Goal: Transaction & Acquisition: Purchase product/service

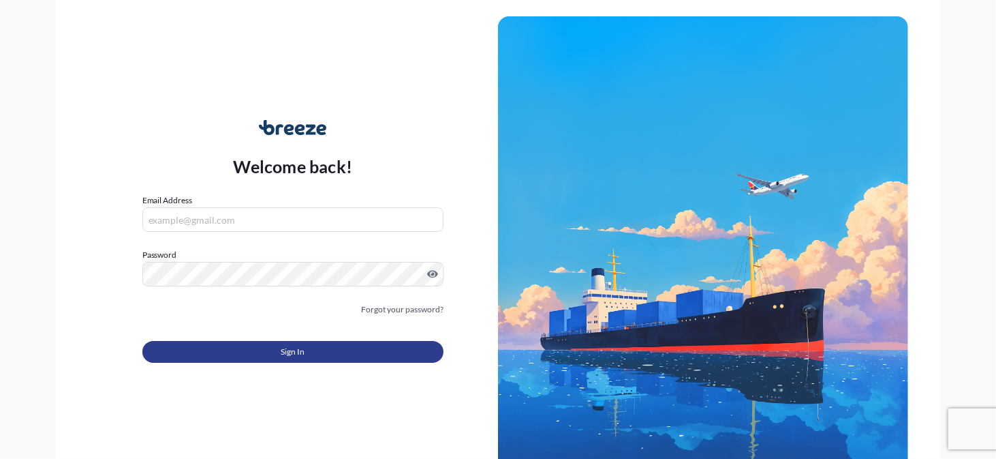
scroll to position [2, 0]
type input "[EMAIL_ADDRESS][DOMAIN_NAME]"
click at [297, 348] on span "Sign In" at bounding box center [293, 352] width 24 height 14
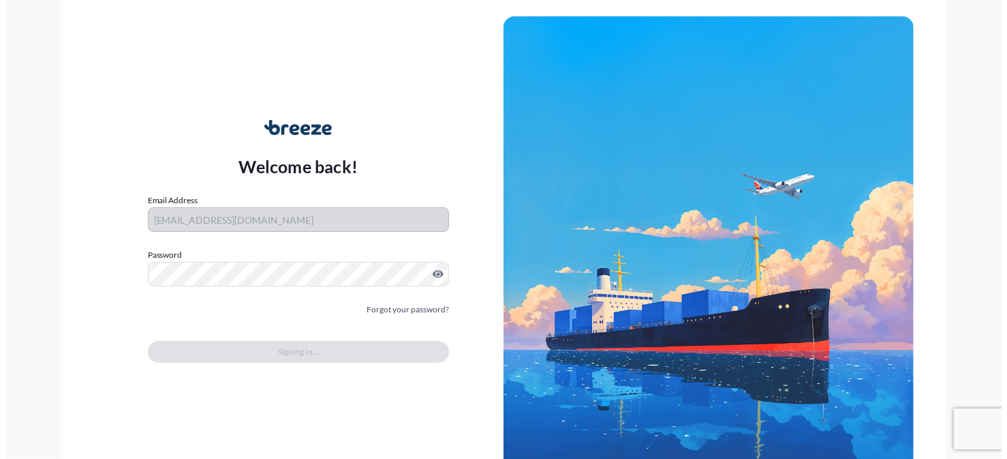
scroll to position [1047, 0]
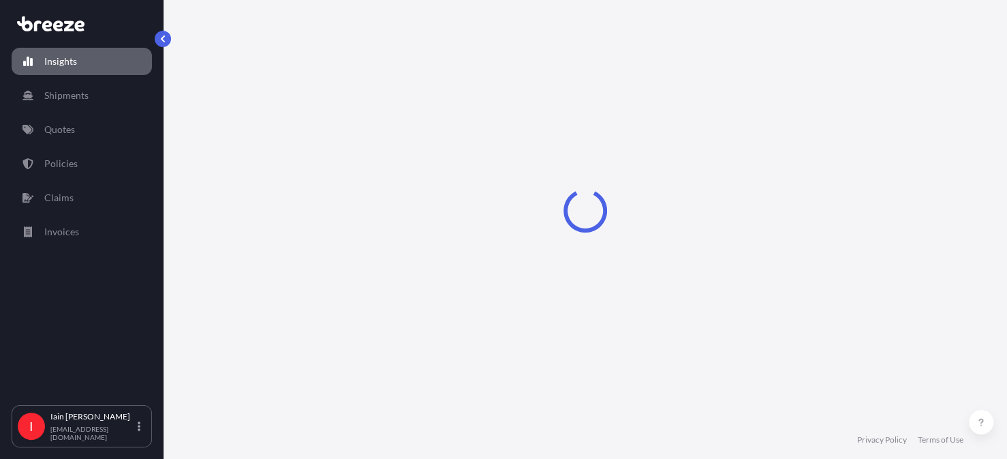
select select "2025"
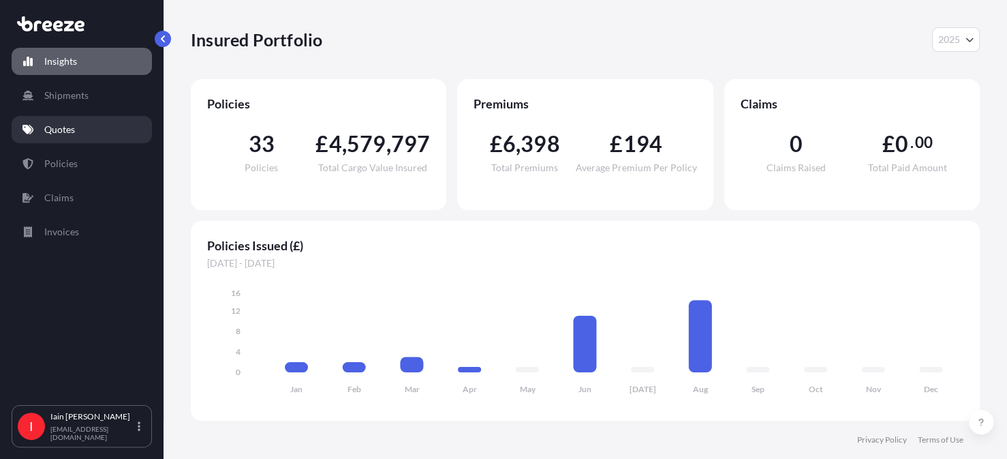
click at [80, 133] on link "Quotes" at bounding box center [82, 129] width 140 height 27
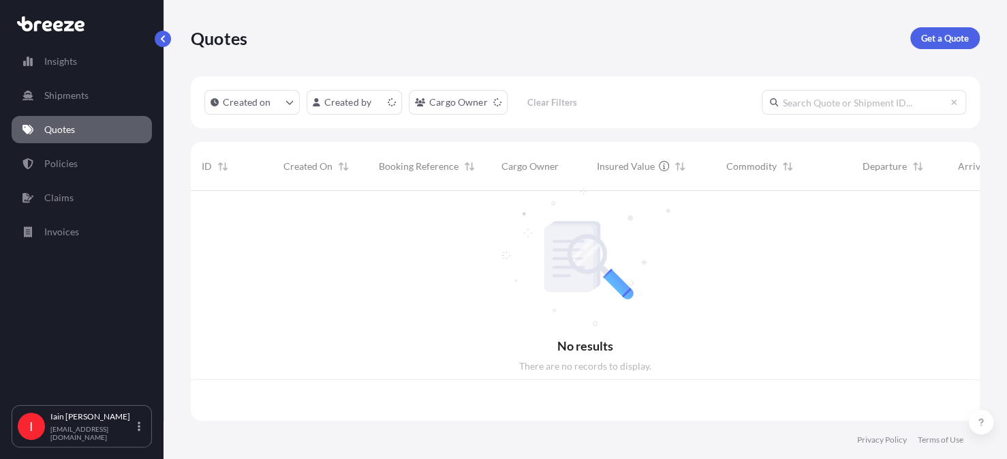
scroll to position [227, 778]
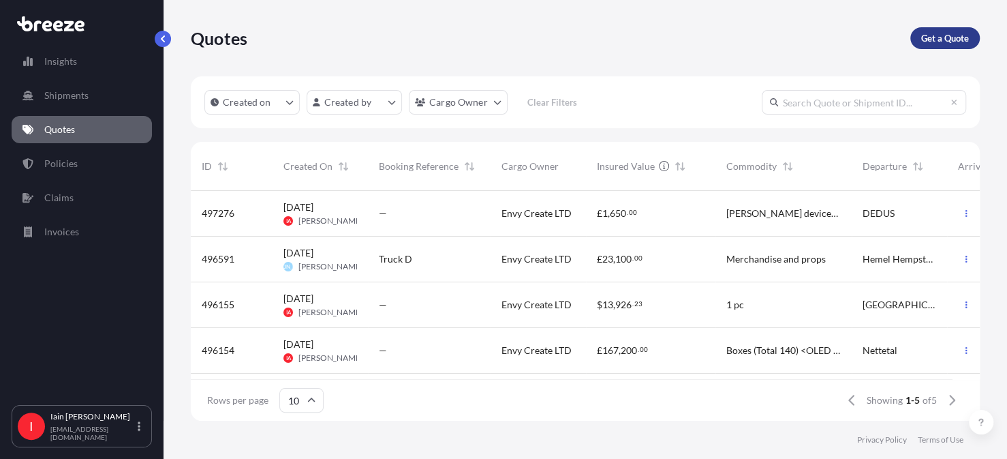
click at [942, 41] on p "Get a Quote" at bounding box center [945, 38] width 48 height 14
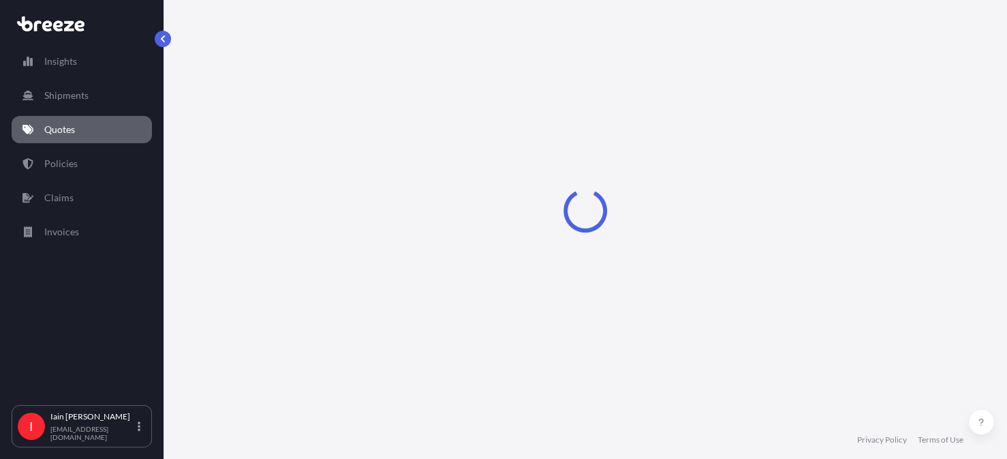
select select "Sea"
select select "1"
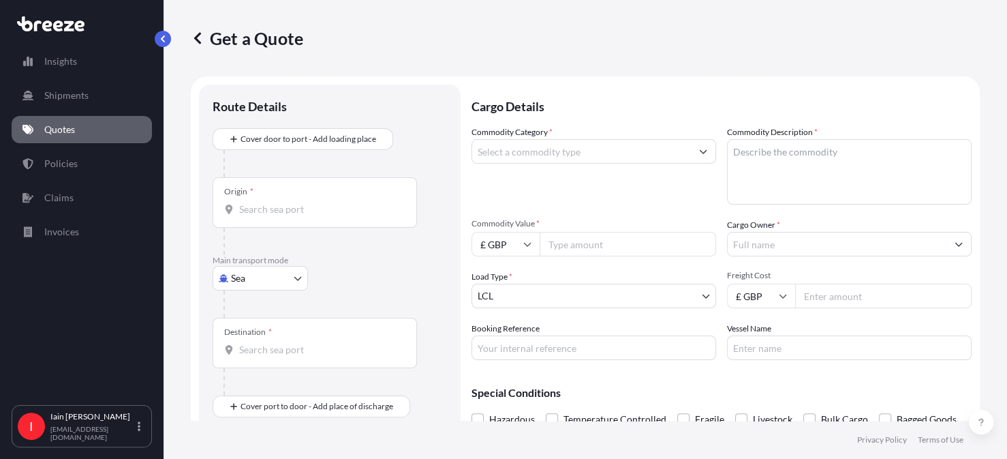
scroll to position [22, 0]
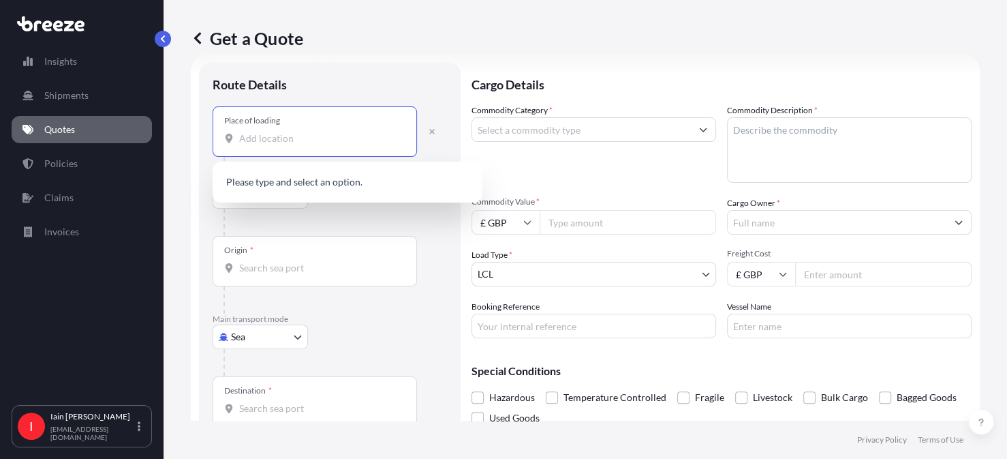
click at [290, 140] on input "Place of loading" at bounding box center [319, 139] width 161 height 14
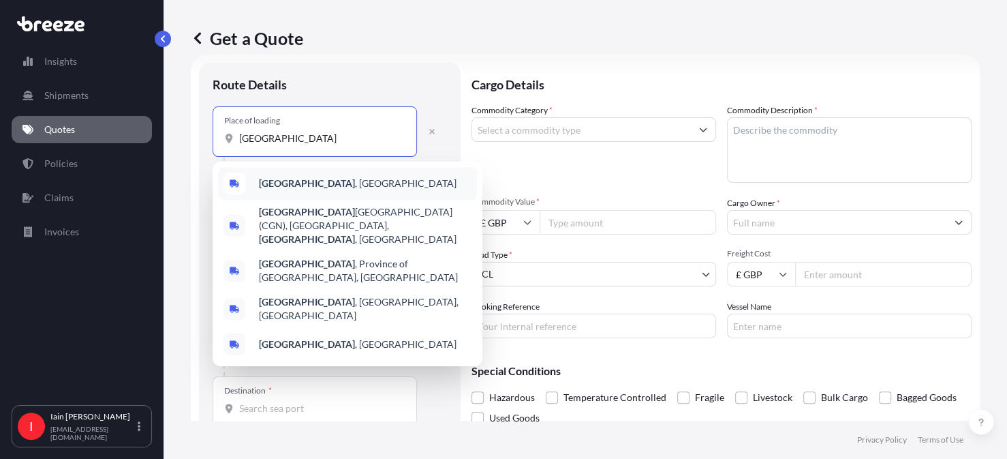
click at [316, 183] on span "[GEOGRAPHIC_DATA] , [GEOGRAPHIC_DATA]" at bounding box center [358, 183] width 198 height 14
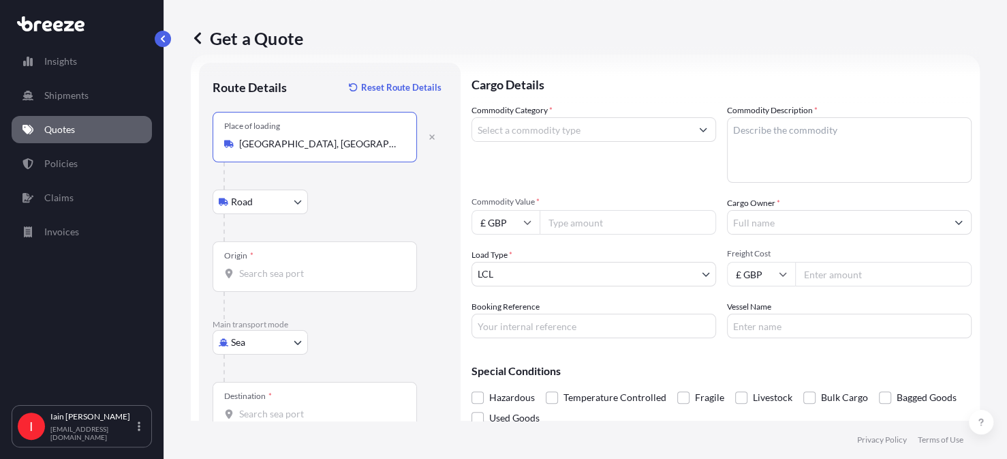
type input "[GEOGRAPHIC_DATA], [GEOGRAPHIC_DATA]"
click at [281, 276] on input "Origin *" at bounding box center [319, 273] width 161 height 14
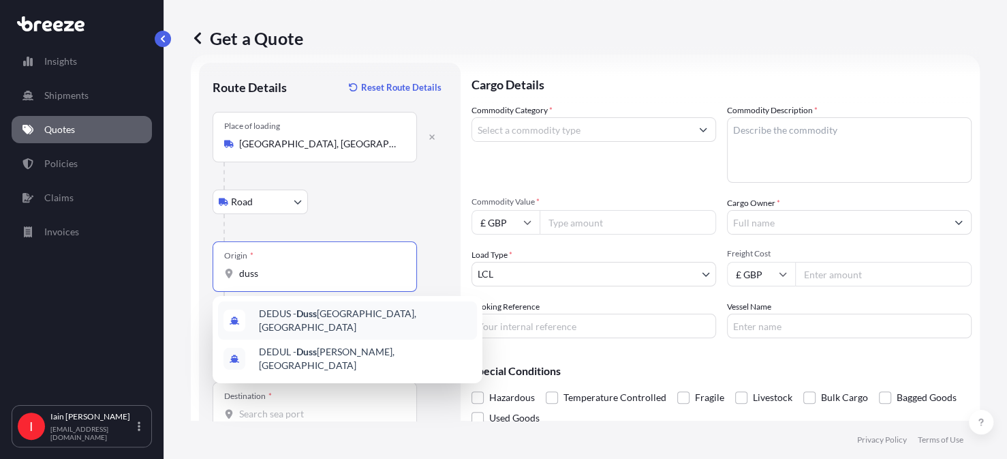
click at [338, 317] on span "DEDUS - Duss eldorf, [GEOGRAPHIC_DATA]" at bounding box center [365, 320] width 213 height 27
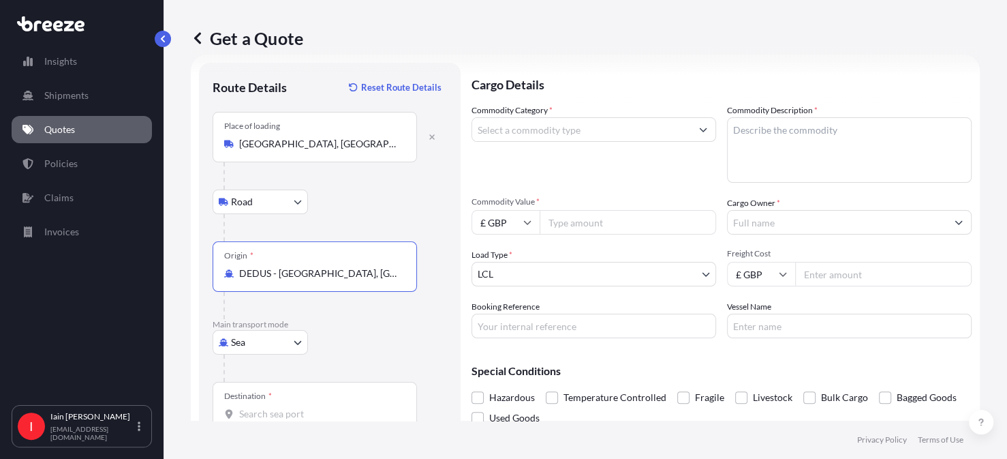
type input "DEDUS - [GEOGRAPHIC_DATA], [GEOGRAPHIC_DATA]"
click at [292, 338] on body "0 options available. 10 options available. 0 options available. 2 options avail…" at bounding box center [503, 229] width 1007 height 459
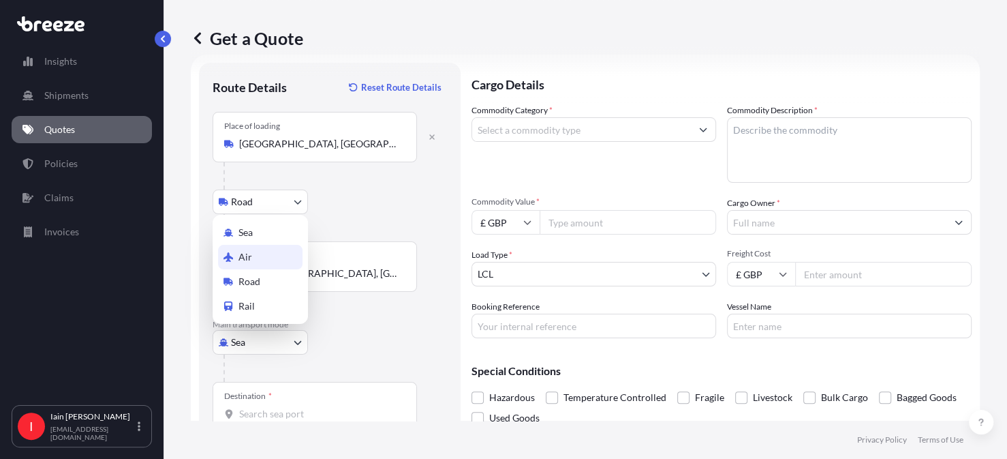
click at [268, 264] on div "Air" at bounding box center [260, 257] width 85 height 25
select select "Air"
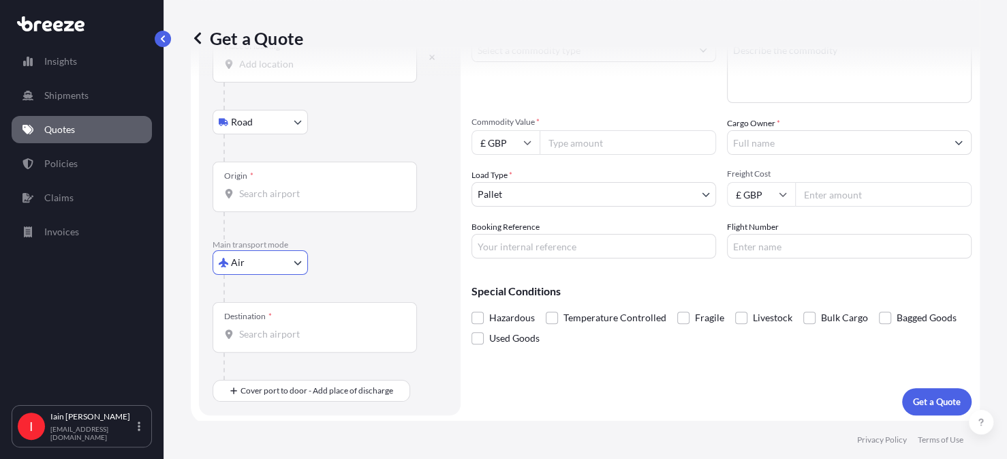
scroll to position [103, 0]
click at [268, 198] on input "Origin *" at bounding box center [319, 192] width 161 height 14
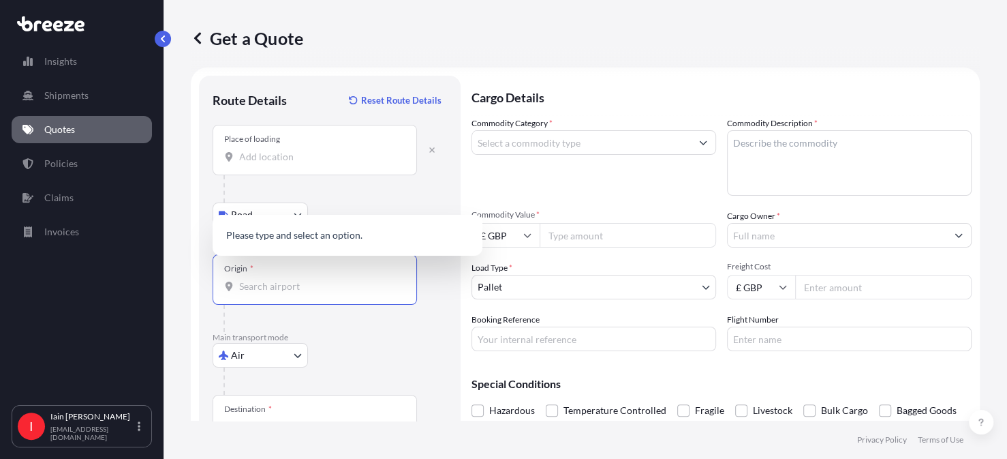
scroll to position [0, 0]
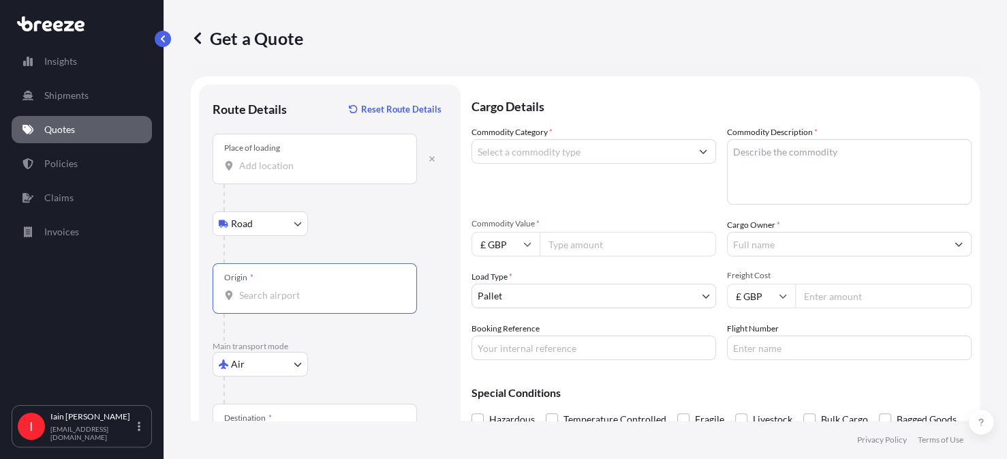
click at [273, 167] on input "Place of loading" at bounding box center [319, 166] width 161 height 14
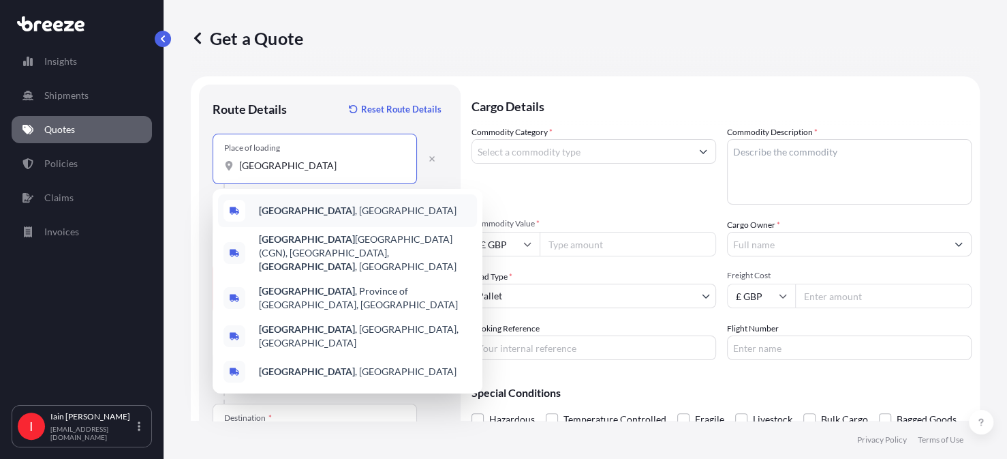
click at [307, 211] on span "[GEOGRAPHIC_DATA] , [GEOGRAPHIC_DATA]" at bounding box center [358, 211] width 198 height 14
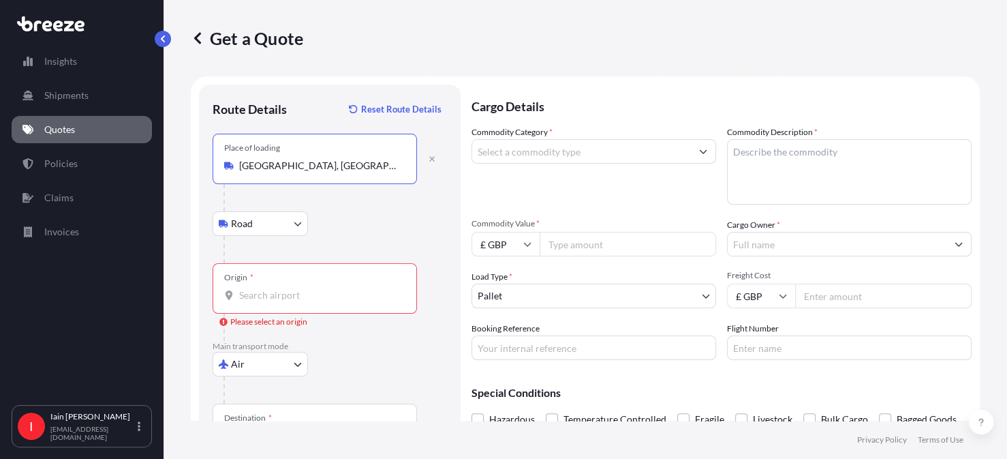
type input "[GEOGRAPHIC_DATA], [GEOGRAPHIC_DATA]"
click at [288, 285] on div "Origin *" at bounding box center [315, 288] width 204 height 50
click at [288, 288] on input "Origin * Please select an origin" at bounding box center [319, 295] width 161 height 14
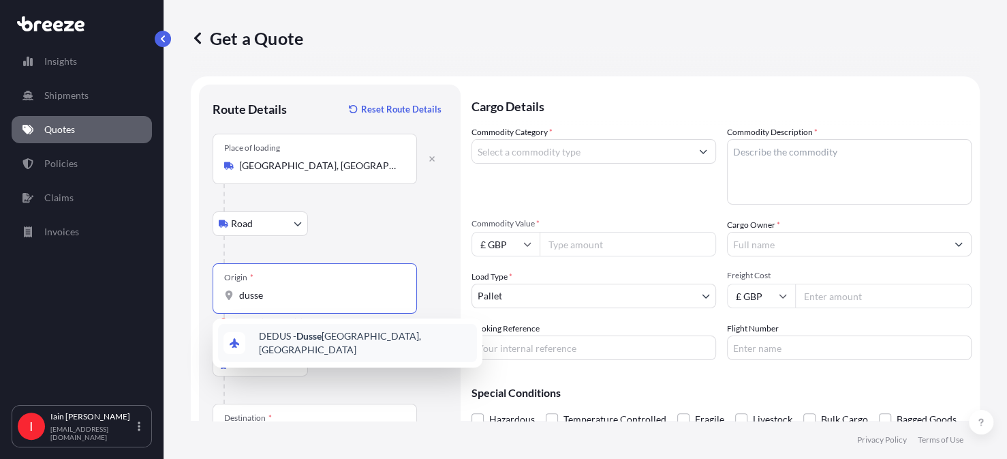
click at [356, 335] on span "DEDUS - Dusse [GEOGRAPHIC_DATA], [GEOGRAPHIC_DATA]" at bounding box center [365, 342] width 213 height 27
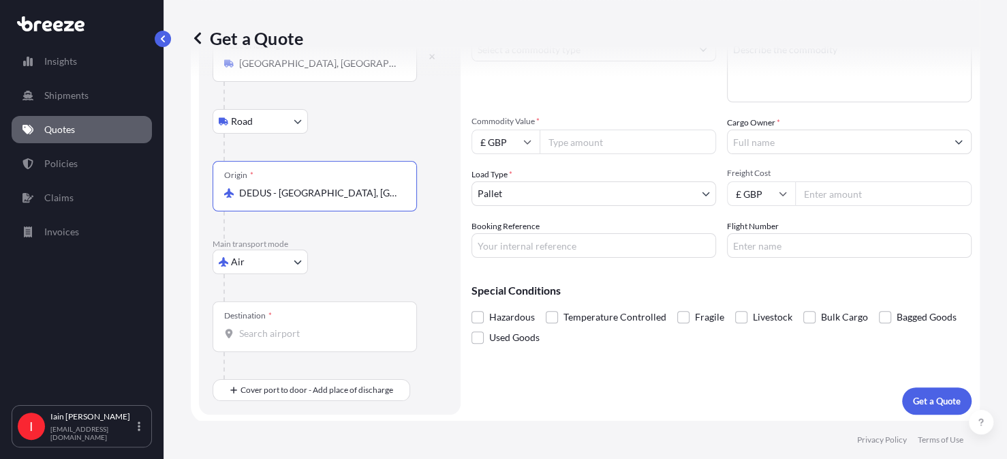
scroll to position [103, 0]
type input "DEDUS - [GEOGRAPHIC_DATA], [GEOGRAPHIC_DATA]"
click at [261, 335] on input "Destination *" at bounding box center [319, 333] width 161 height 14
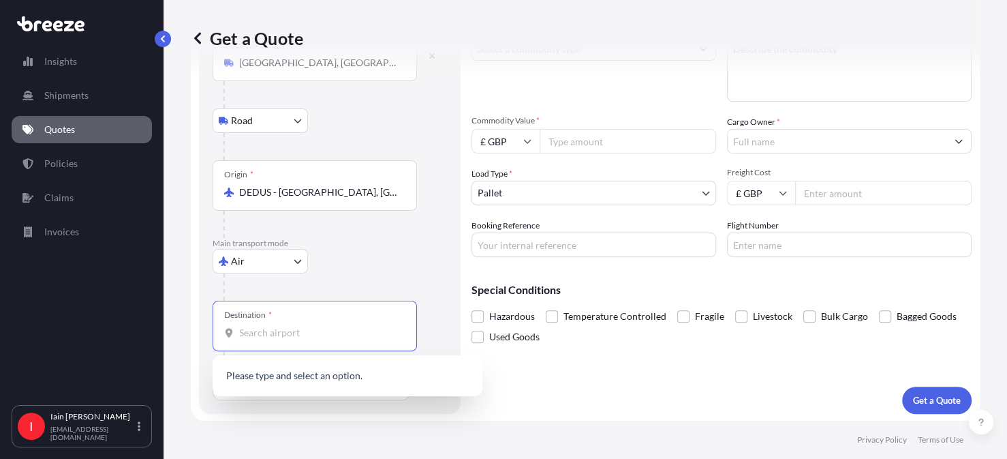
paste input "Icon Films [STREET_ADDRESS] Kumata Str Nu Boyana [GEOGRAPHIC_DATA], [GEOGRAPHIC…"
type input "Icon Films [STREET_ADDRESS] Kumata Str Nu Boyana [GEOGRAPHIC_DATA], [GEOGRAPHIC…"
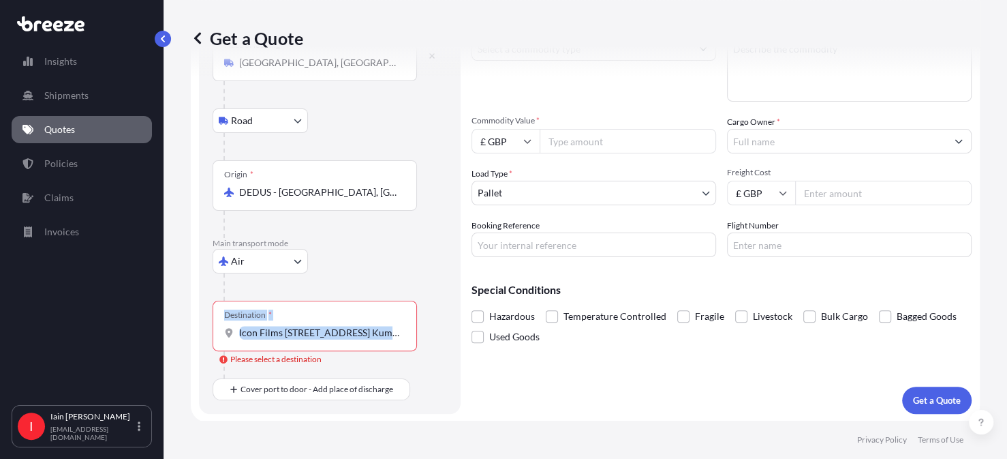
drag, startPoint x: 406, startPoint y: 332, endPoint x: 205, endPoint y: 327, distance: 201.1
type textarea "Destination *"
click at [205, 327] on div "Route Details Reset Route Details Place of loading [GEOGRAPHIC_DATA], [GEOGRAPH…" at bounding box center [330, 198] width 262 height 432
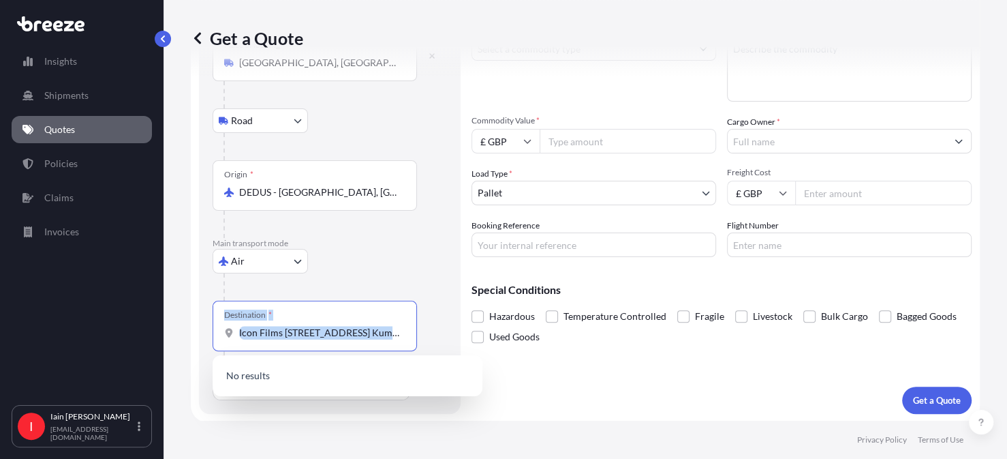
click at [381, 330] on input "Icon Films [STREET_ADDRESS] Kumata Str Nu Boyana [GEOGRAPHIC_DATA], [GEOGRAPHIC…" at bounding box center [319, 333] width 161 height 14
type input "o"
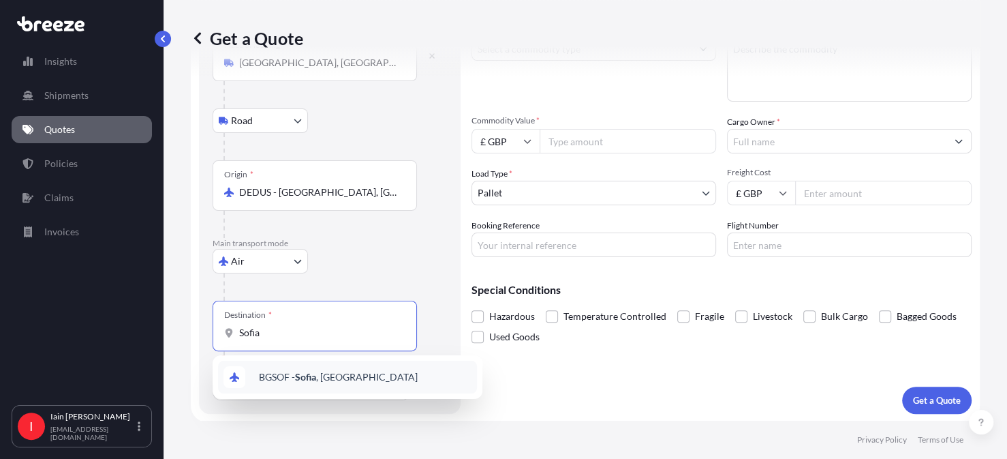
click at [341, 377] on span "BGSOF - [GEOGRAPHIC_DATA] , [GEOGRAPHIC_DATA]" at bounding box center [338, 377] width 159 height 14
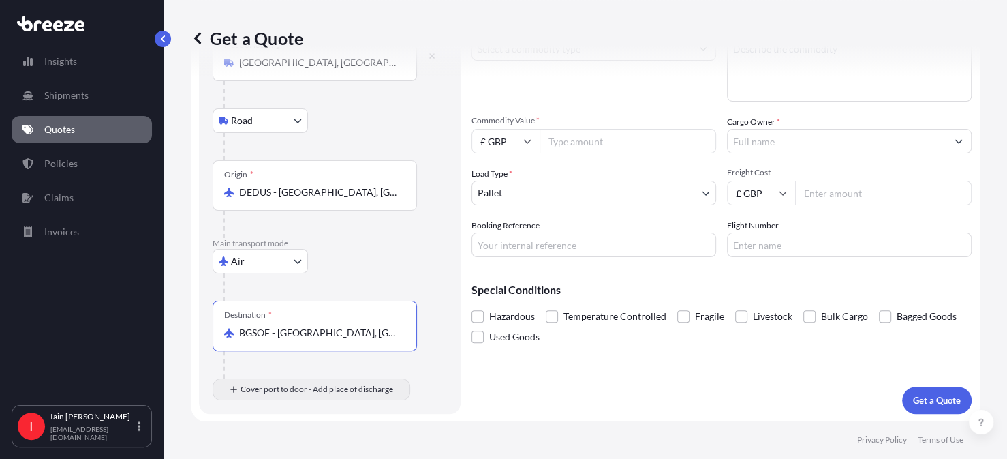
type input "BGSOF - [GEOGRAPHIC_DATA], [GEOGRAPHIC_DATA]"
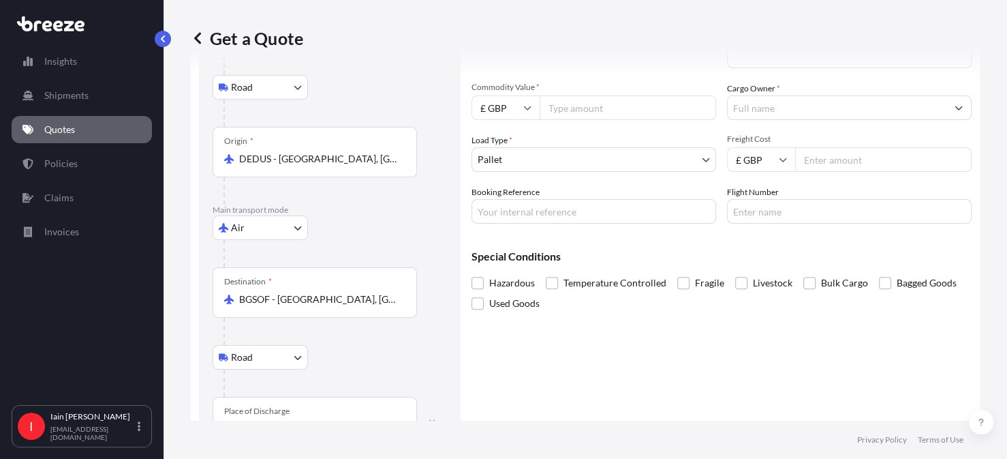
scroll to position [183, 0]
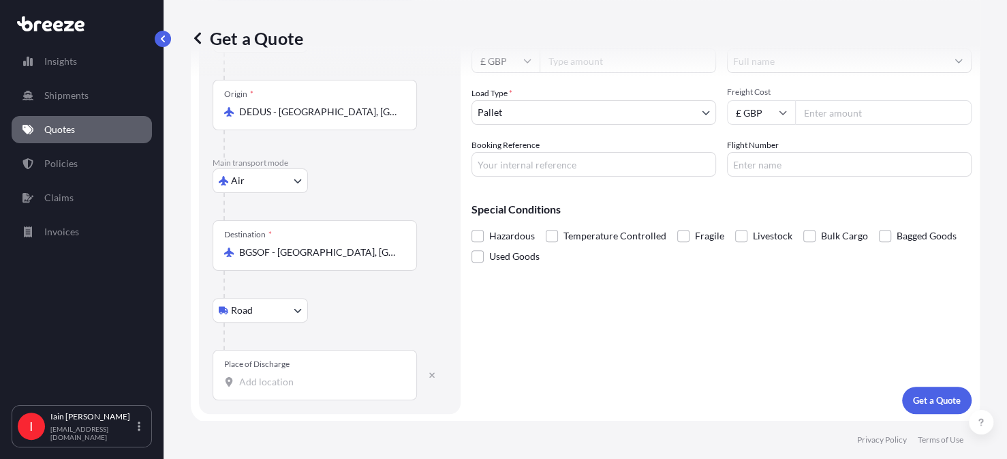
click at [274, 380] on input "Place of Discharge" at bounding box center [319, 382] width 161 height 14
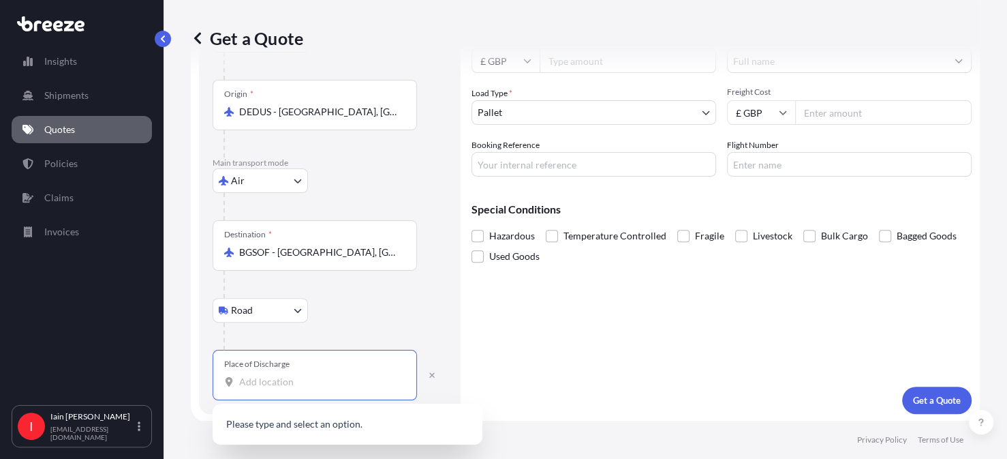
paste input "Icon Films [STREET_ADDRESS] Kumata Str Nu Boyana [GEOGRAPHIC_DATA], [GEOGRAPHIC…"
type input "Icon Films [STREET_ADDRESS] Kumata Str Nu Boyana [GEOGRAPHIC_DATA], [GEOGRAPHIC…"
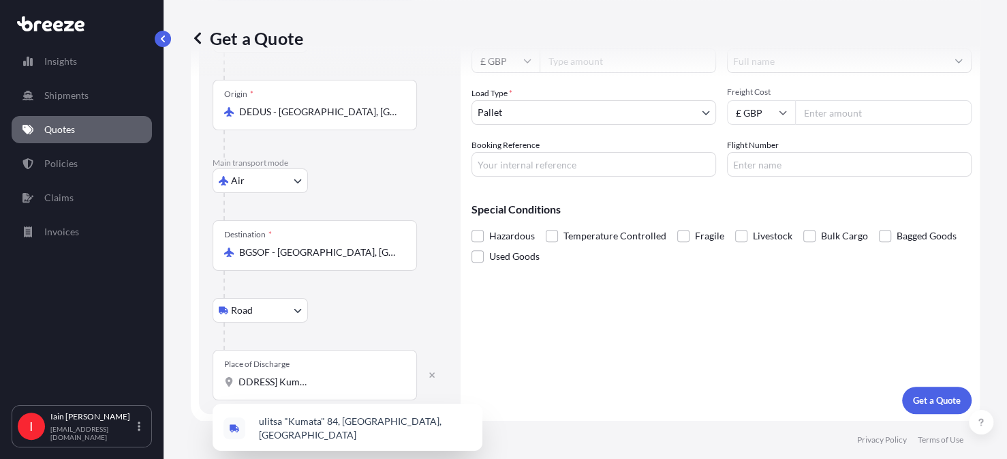
scroll to position [0, 0]
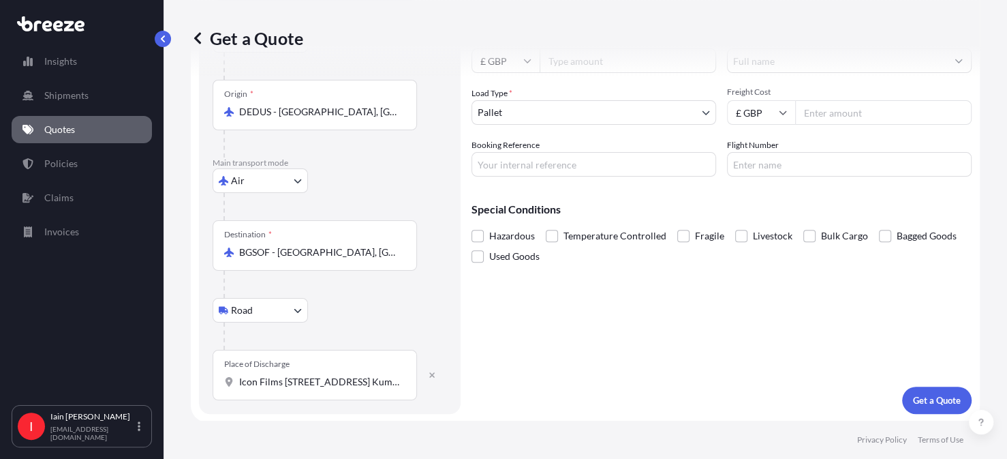
click at [929, 206] on p "Special Conditions" at bounding box center [722, 209] width 500 height 11
click at [502, 339] on div "Cargo Details Commodity Category * Commodity Description * Commodity Value * £ …" at bounding box center [722, 157] width 500 height 512
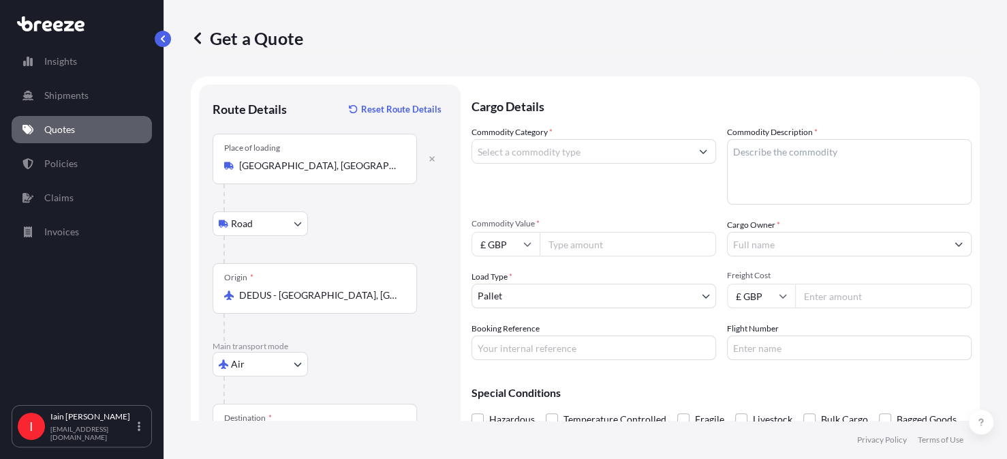
click at [534, 155] on input "Commodity Category *" at bounding box center [581, 151] width 219 height 25
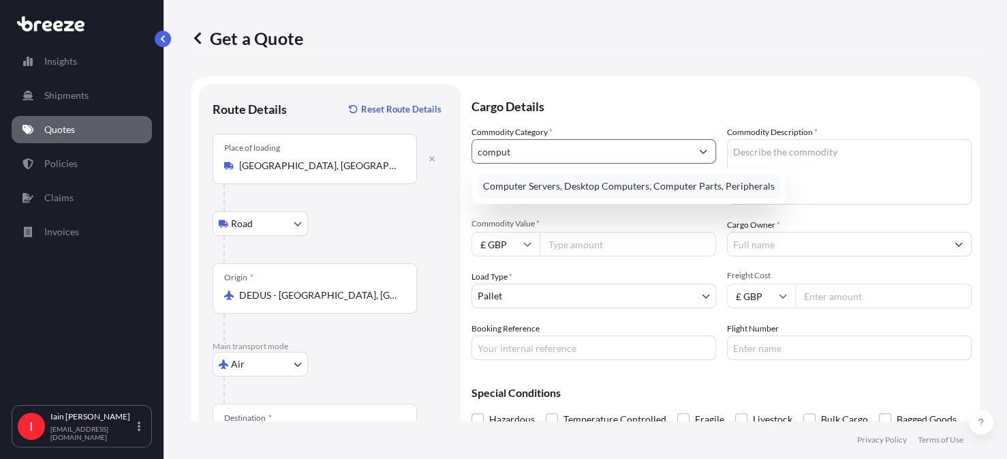
click at [636, 191] on div "Computer Servers, Desktop Computers, Computer Parts, Peripherals" at bounding box center [629, 186] width 303 height 25
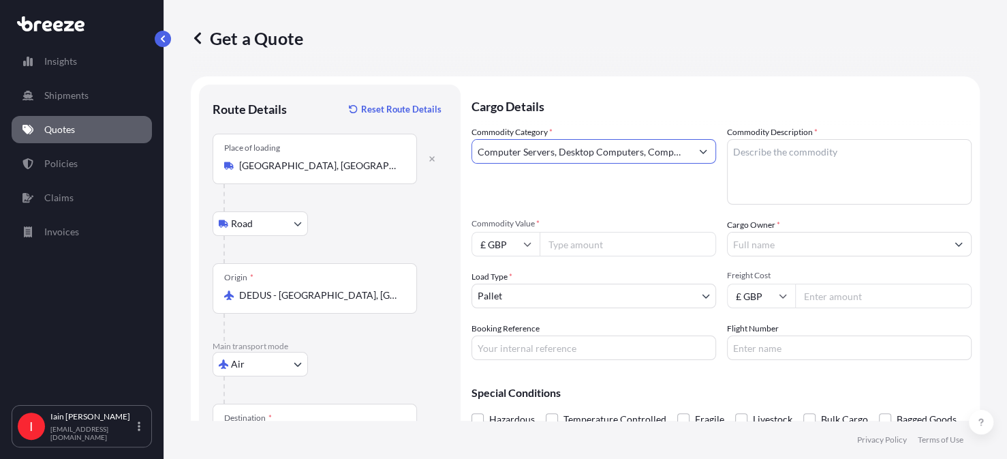
type input "Computer Servers, Desktop Computers, Computer Parts, Peripherals"
click at [780, 156] on textarea "Commodity Description *" at bounding box center [849, 171] width 245 height 65
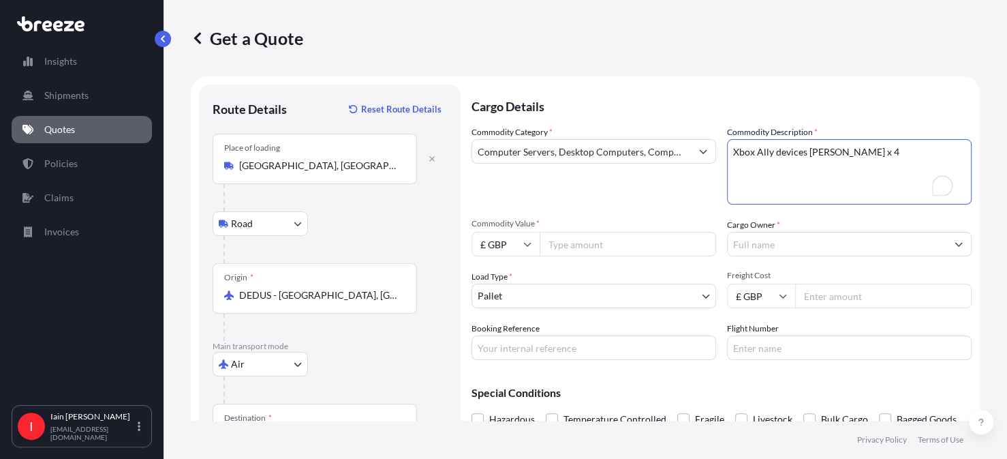
type textarea "Xbox Ally devices [PERSON_NAME] x 4"
click at [595, 249] on input "Commodity Value *" at bounding box center [628, 244] width 176 height 25
type input "3000.00"
click at [801, 245] on input "Cargo Owner *" at bounding box center [837, 244] width 219 height 25
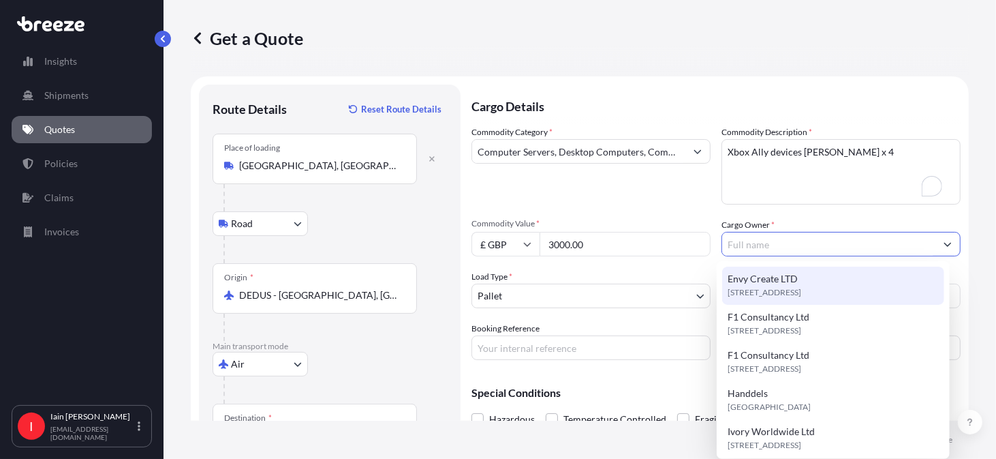
click at [789, 283] on span "Envy Create LTD" at bounding box center [763, 279] width 70 height 14
type input "Envy Create LTD"
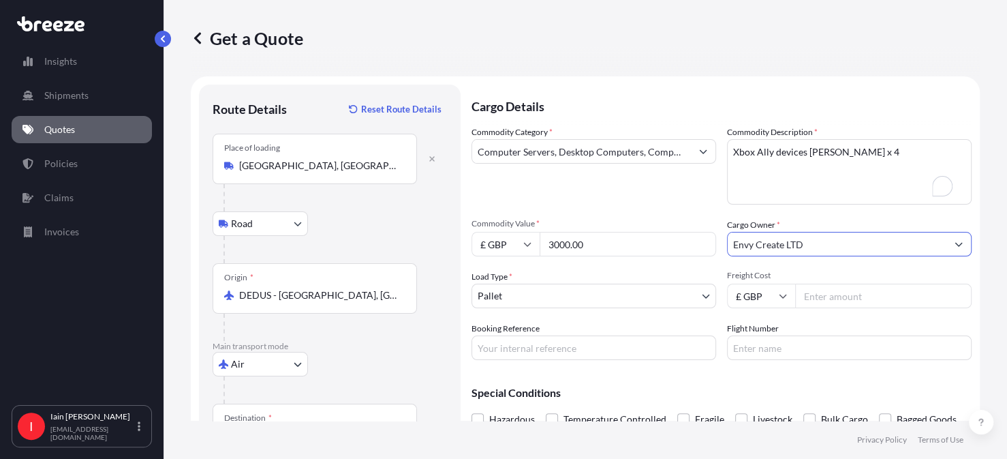
click at [570, 295] on body "9 options available. Insights Shipments Quotes Policies Claims Invoices I [PERS…" at bounding box center [503, 229] width 1007 height 459
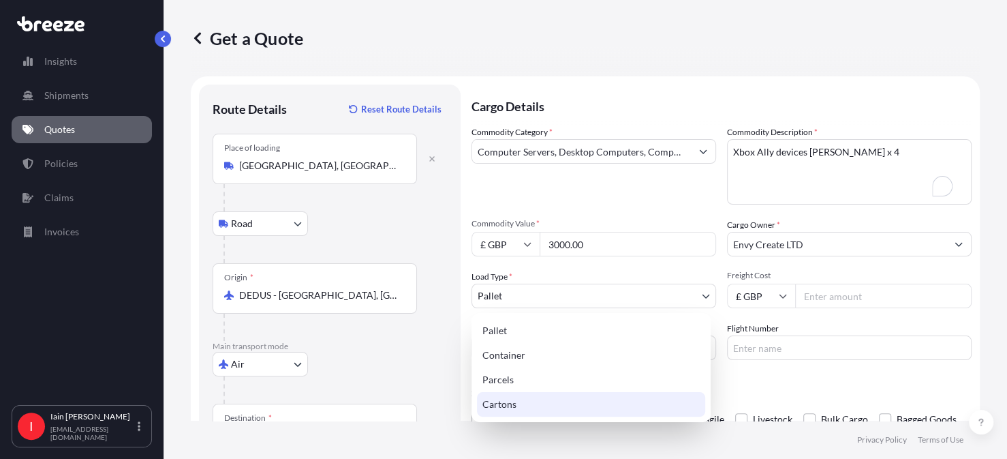
click at [529, 398] on div "Cartons" at bounding box center [591, 404] width 228 height 25
select select "4"
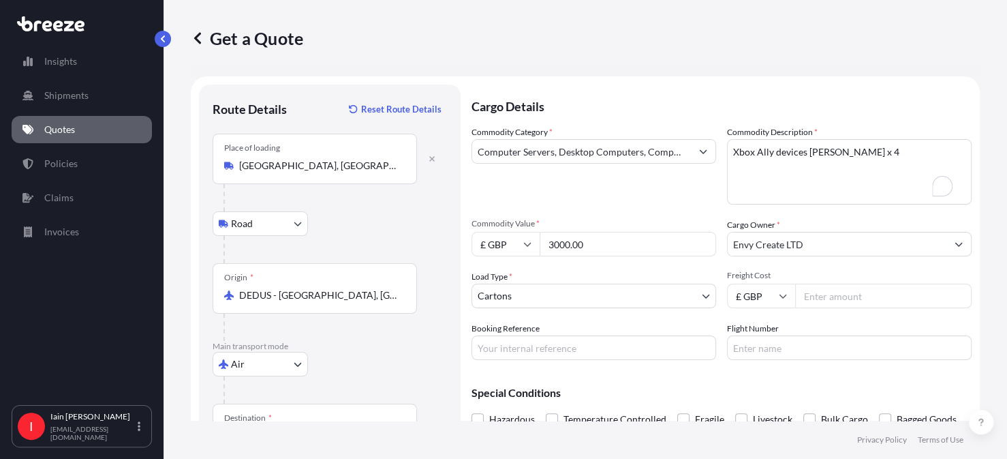
drag, startPoint x: 823, startPoint y: 297, endPoint x: 878, endPoint y: 301, distance: 55.3
click at [824, 297] on input "Freight Cost" at bounding box center [883, 295] width 176 height 25
type input "1000"
click at [624, 351] on input "Booking Reference" at bounding box center [594, 347] width 245 height 25
click at [506, 346] on input "Booking Reference" at bounding box center [594, 347] width 245 height 25
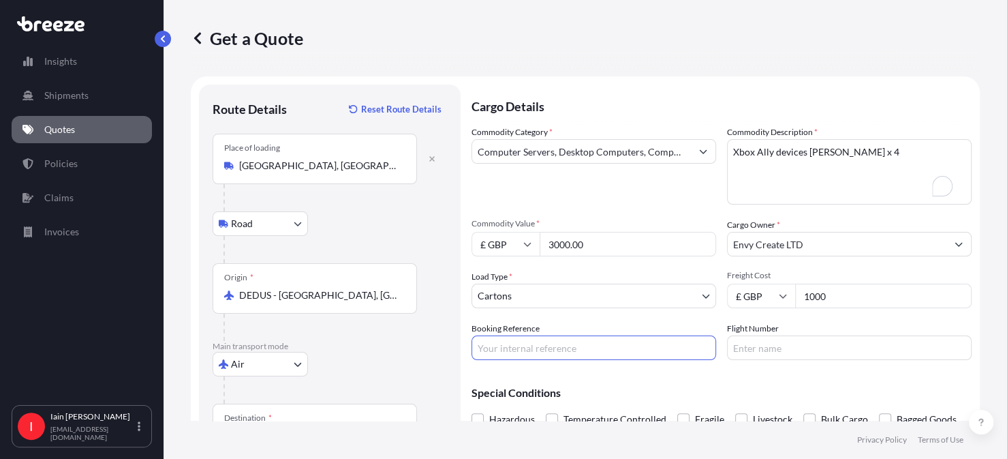
click at [750, 344] on input "Flight Number" at bounding box center [849, 347] width 245 height 25
type input "d"
type input "DHL"
click at [574, 343] on input "Booking Reference" at bounding box center [594, 347] width 245 height 25
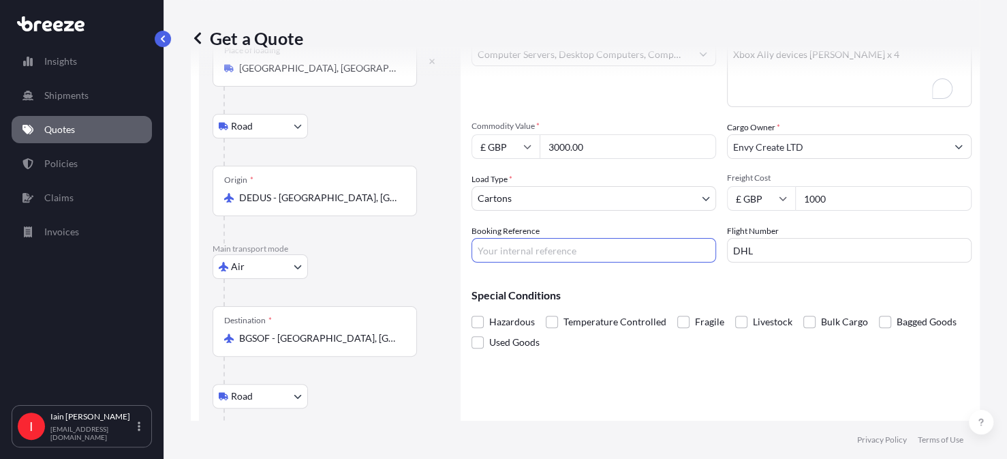
scroll to position [97, 0]
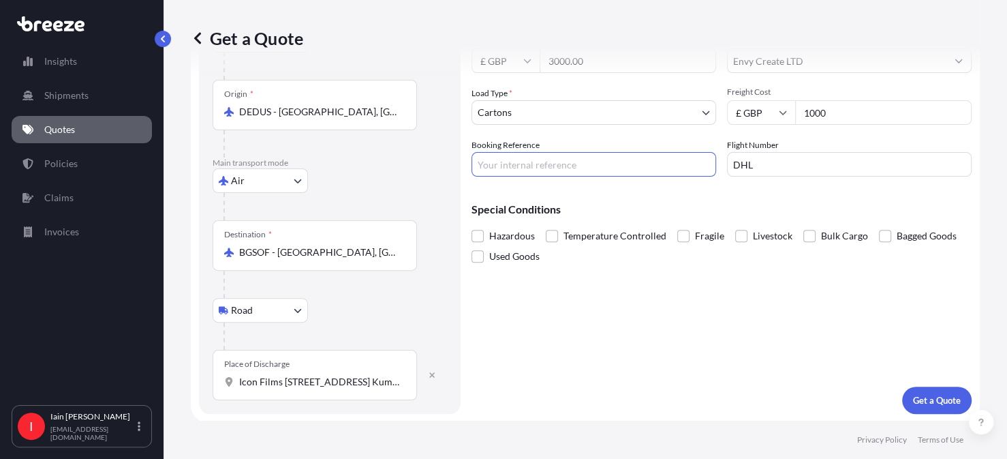
click at [531, 165] on input "Booking Reference" at bounding box center [594, 164] width 245 height 25
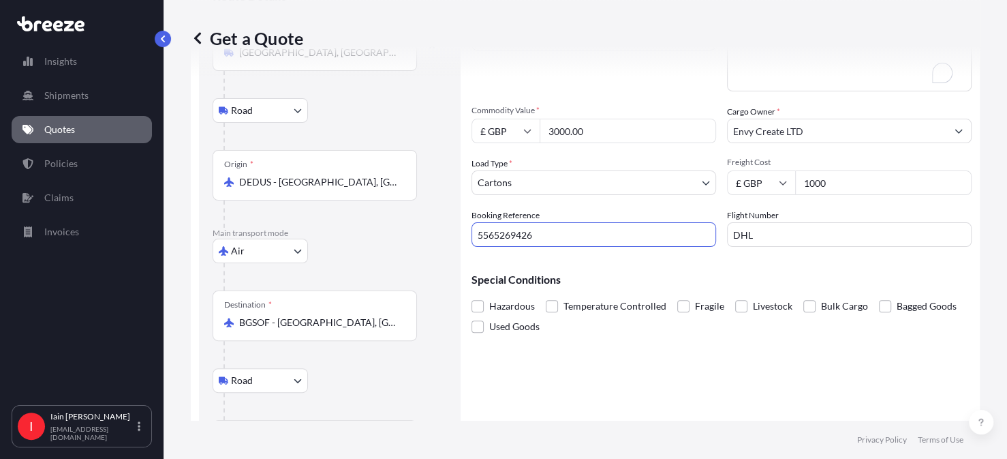
drag, startPoint x: 555, startPoint y: 236, endPoint x: 462, endPoint y: 232, distance: 92.8
click at [462, 232] on form "Route Details Reset Route Details Place of loading [GEOGRAPHIC_DATA], [GEOGRAPH…" at bounding box center [585, 227] width 789 height 529
type input "5565269426"
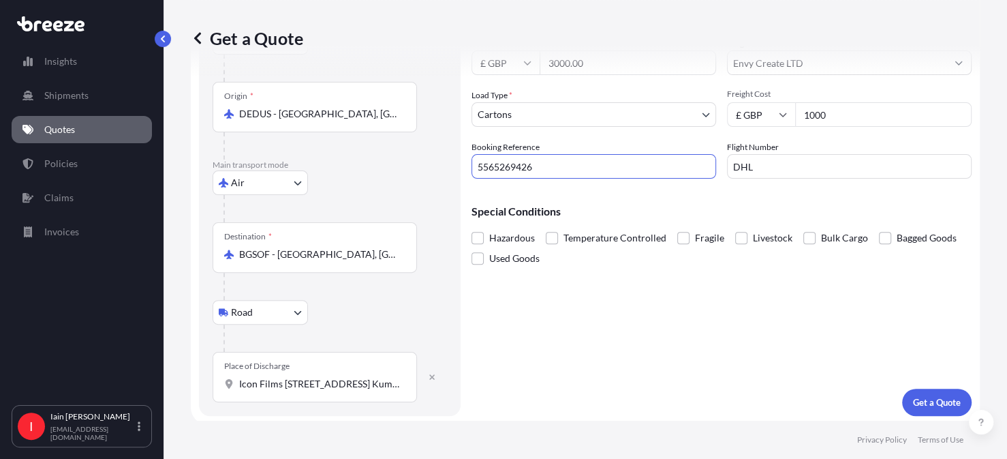
scroll to position [183, 0]
click at [917, 399] on p "Get a Quote" at bounding box center [937, 400] width 48 height 14
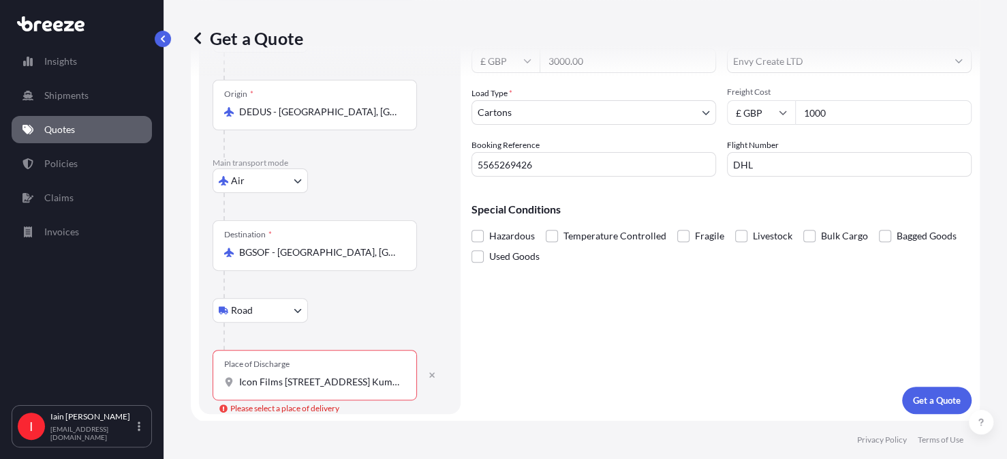
click at [362, 381] on input "Icon Films [STREET_ADDRESS] Kumata Str Nu Boyana [GEOGRAPHIC_DATA], [GEOGRAPHIC…" at bounding box center [319, 382] width 161 height 14
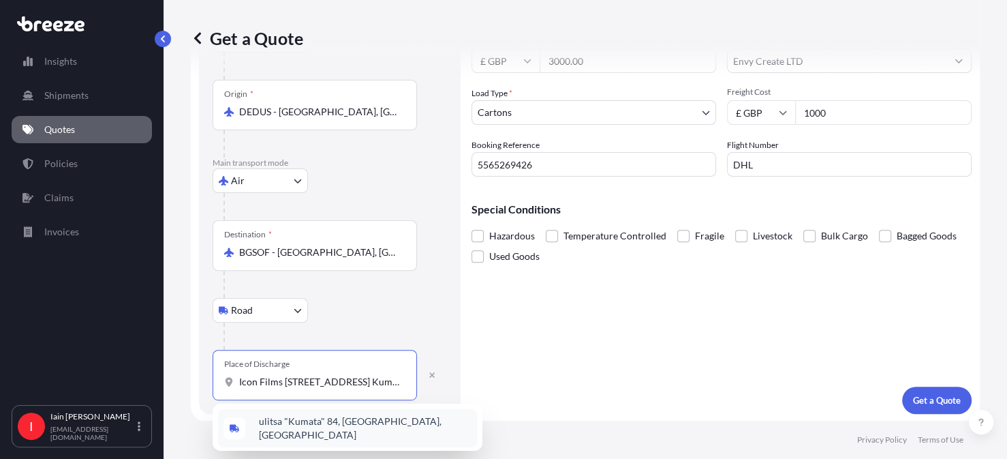
click at [316, 424] on span "ulitsa "Kumata" 84, [GEOGRAPHIC_DATA], [GEOGRAPHIC_DATA]" at bounding box center [365, 427] width 213 height 27
type input "ulitsa "Kumata" 84, [GEOGRAPHIC_DATA], [GEOGRAPHIC_DATA]"
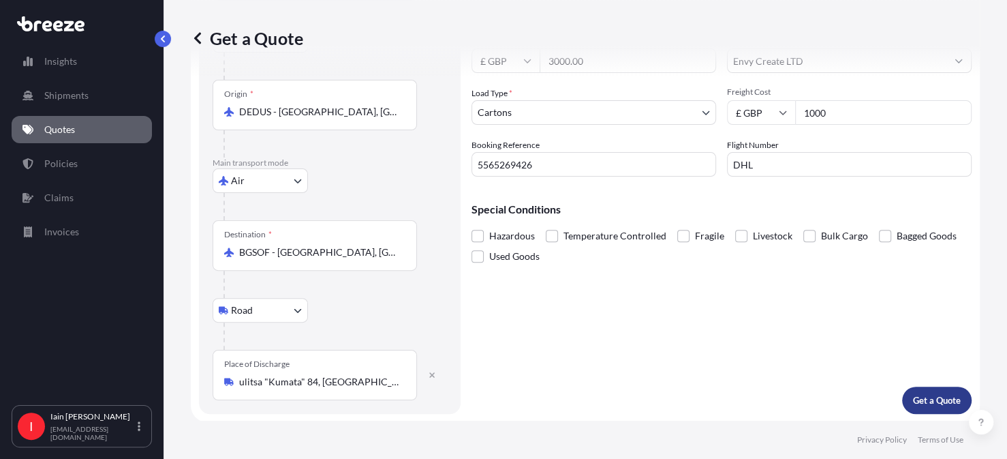
click at [933, 399] on p "Get a Quote" at bounding box center [937, 400] width 48 height 14
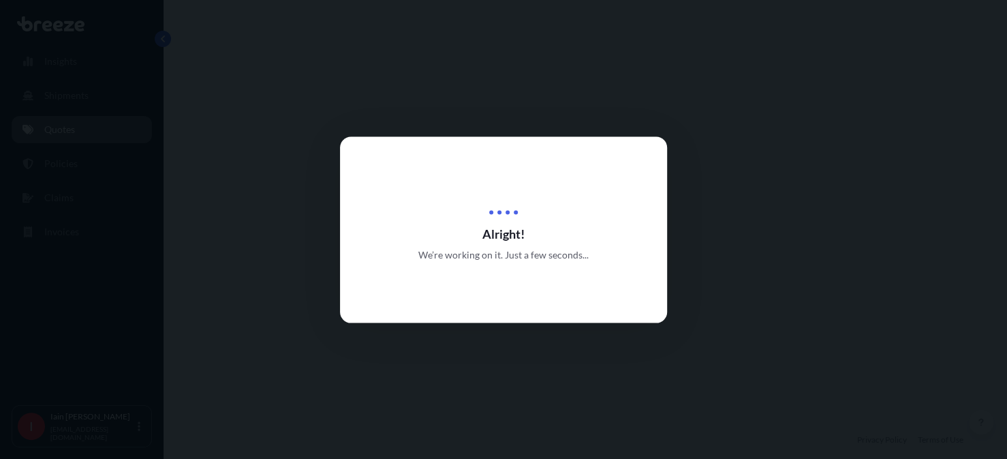
select select "Road"
select select "Air"
select select "Road"
select select "4"
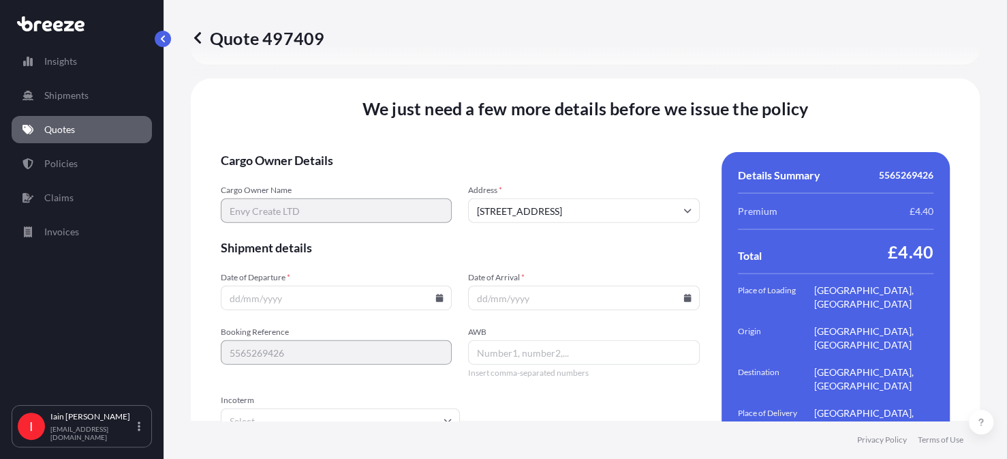
scroll to position [1925, 0]
click at [440, 293] on icon at bounding box center [439, 297] width 8 height 8
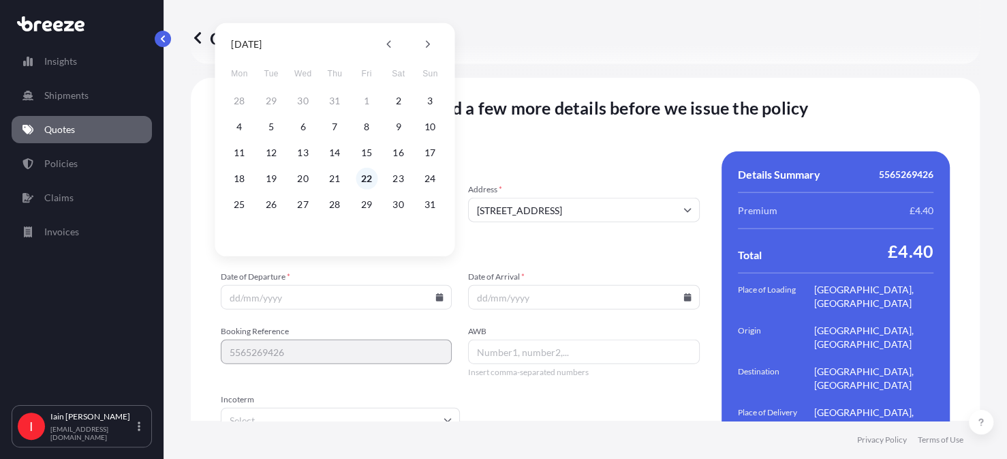
click at [366, 176] on button "22" at bounding box center [367, 179] width 22 height 22
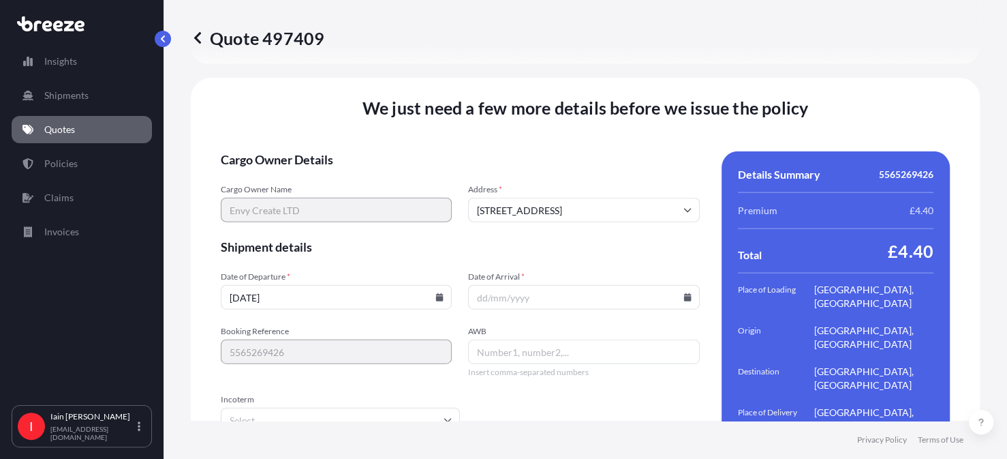
type input "[DATE]"
click at [683, 293] on icon at bounding box center [686, 297] width 7 height 8
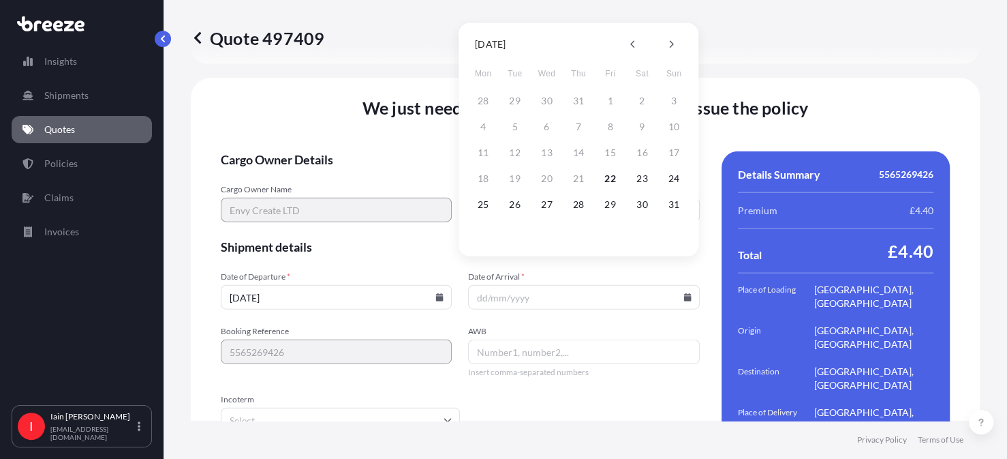
click at [847, 46] on div "Quote 497409" at bounding box center [585, 38] width 789 height 22
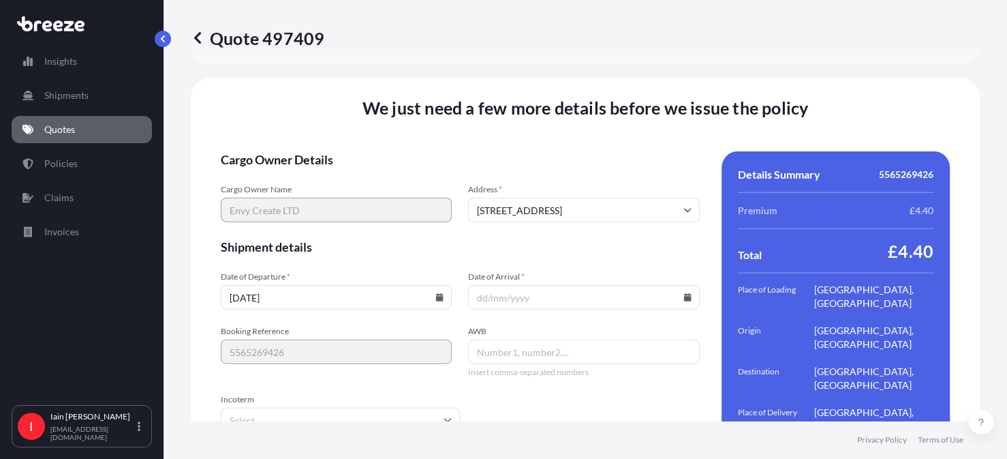
click at [683, 293] on icon at bounding box center [686, 297] width 7 height 8
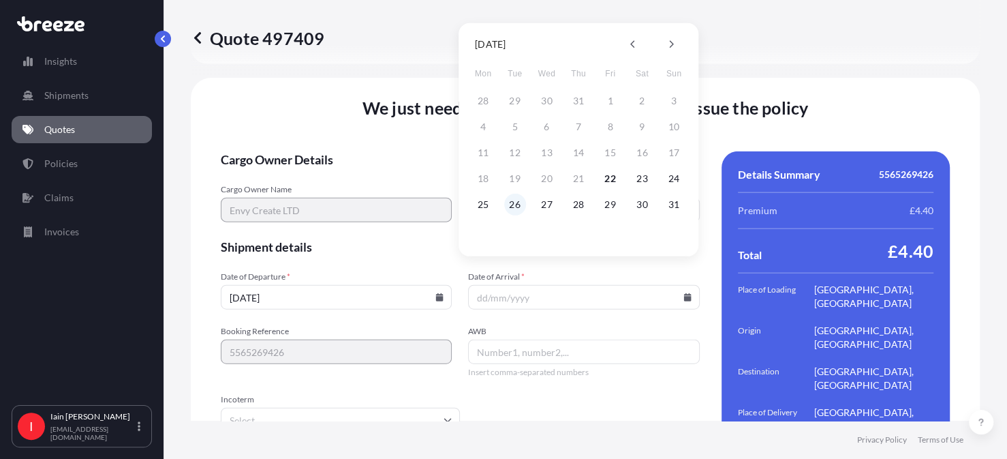
click at [524, 204] on button "26" at bounding box center [515, 205] width 22 height 22
type input "[DATE]"
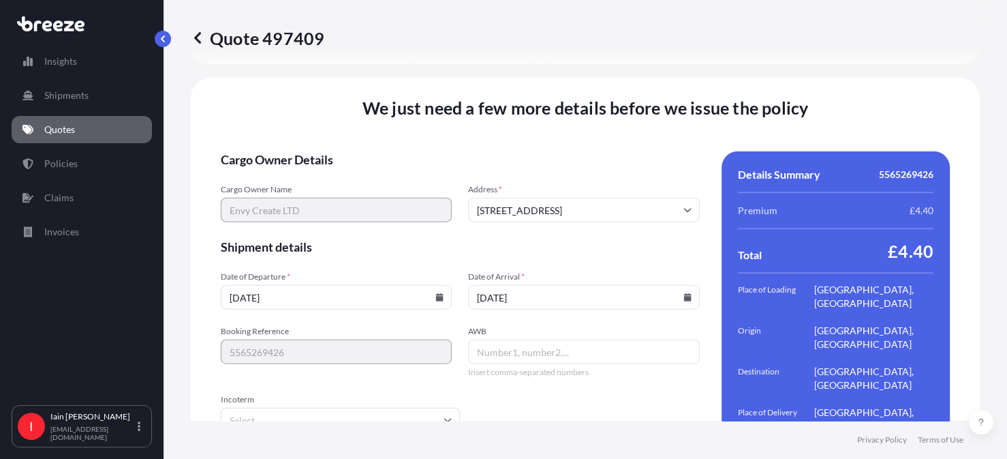
click at [502, 339] on input "AWB" at bounding box center [583, 351] width 231 height 25
click at [209, 322] on div "We just need a few more details before we issue the policy Cargo Owner Details …" at bounding box center [585, 293] width 789 height 431
paste input "5565269426"
type input "5565269426"
click at [364, 408] on input "Incoterm" at bounding box center [340, 420] width 239 height 25
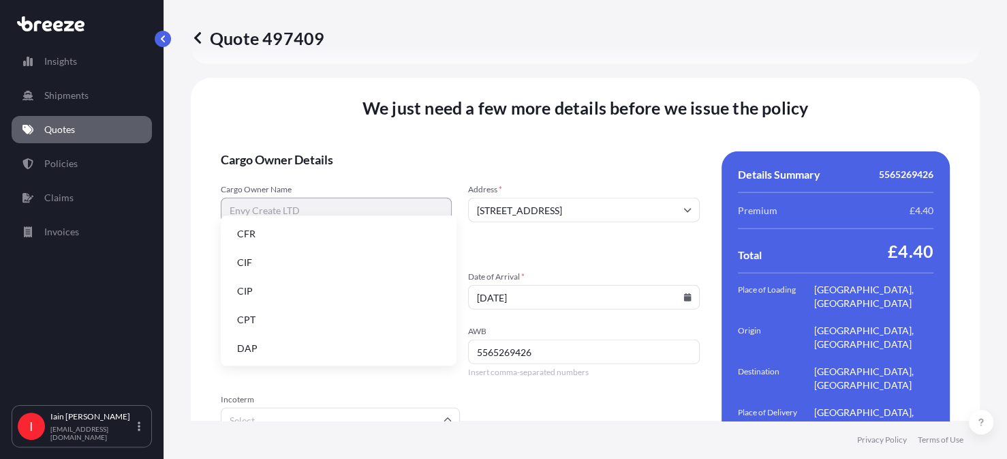
click at [318, 347] on li "DAP" at bounding box center [338, 348] width 225 height 26
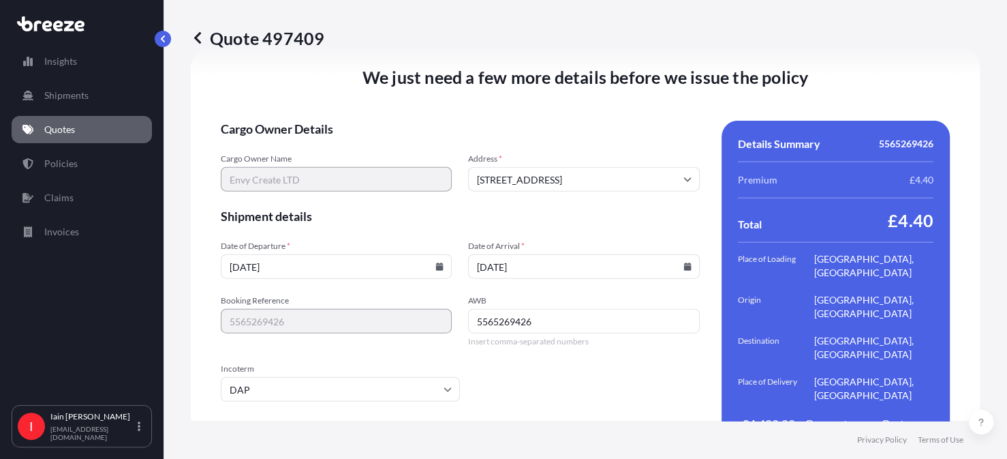
scroll to position [1971, 0]
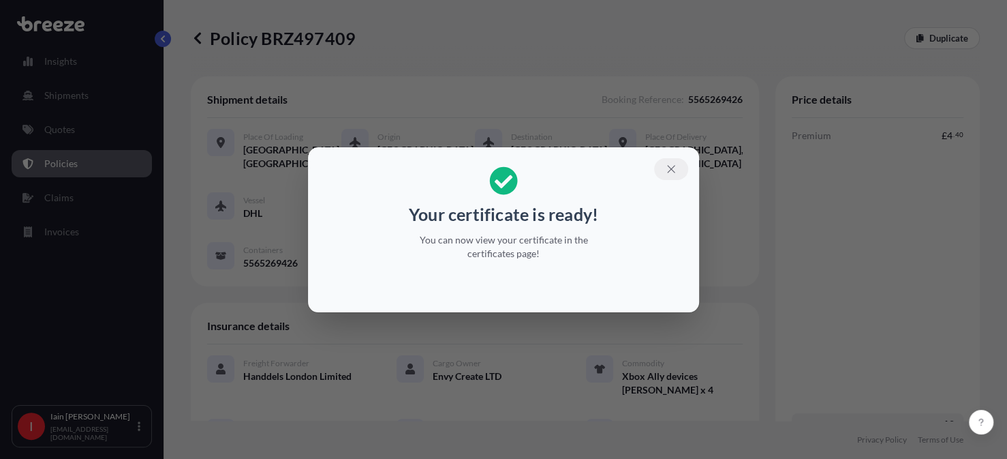
click at [672, 169] on icon "button" at bounding box center [670, 168] width 7 height 7
